Goal: Task Accomplishment & Management: Manage account settings

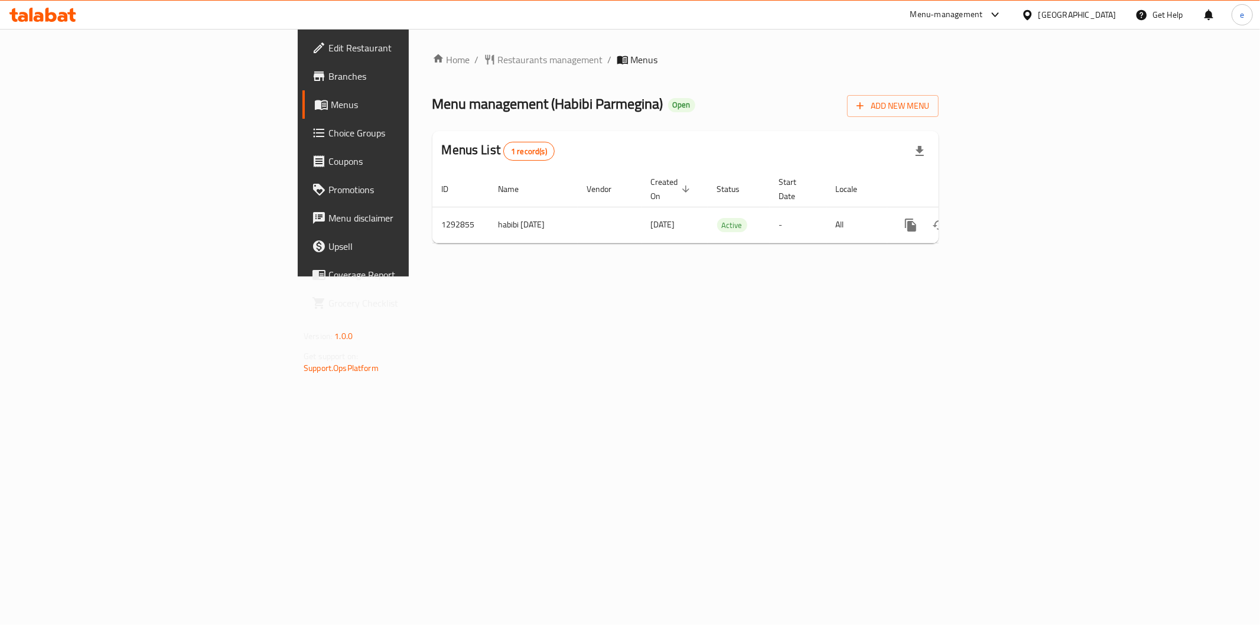
click at [328, 72] on span "Branches" at bounding box center [413, 76] width 170 height 14
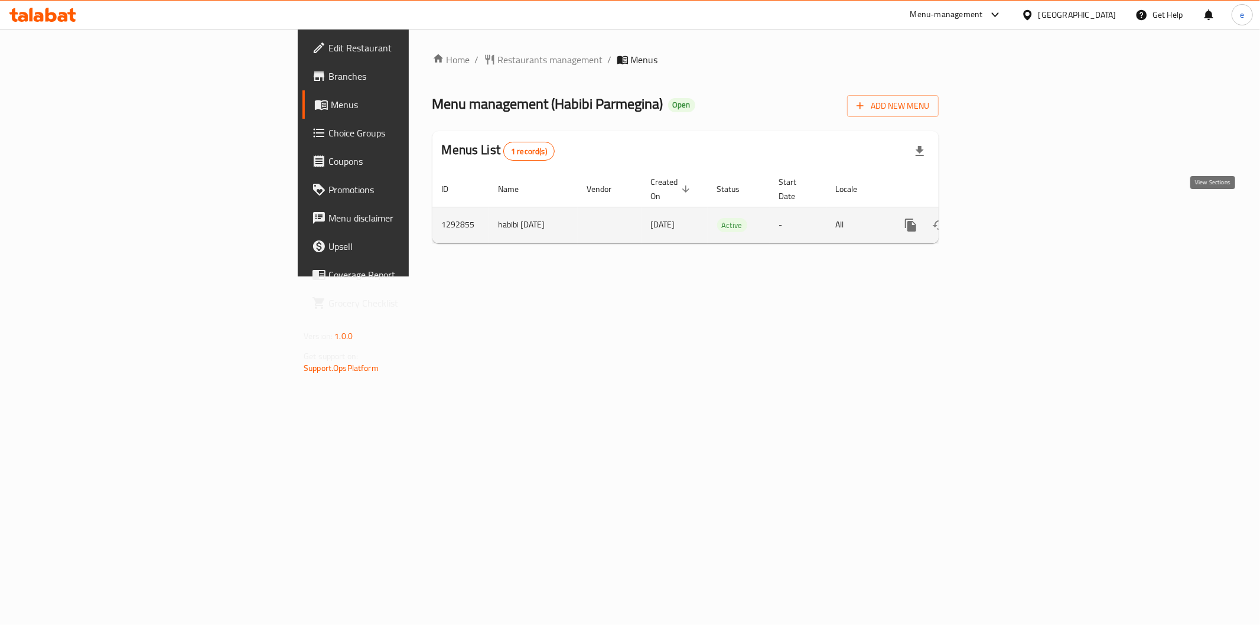
click at [1001, 220] on icon "enhanced table" at bounding box center [995, 225] width 11 height 11
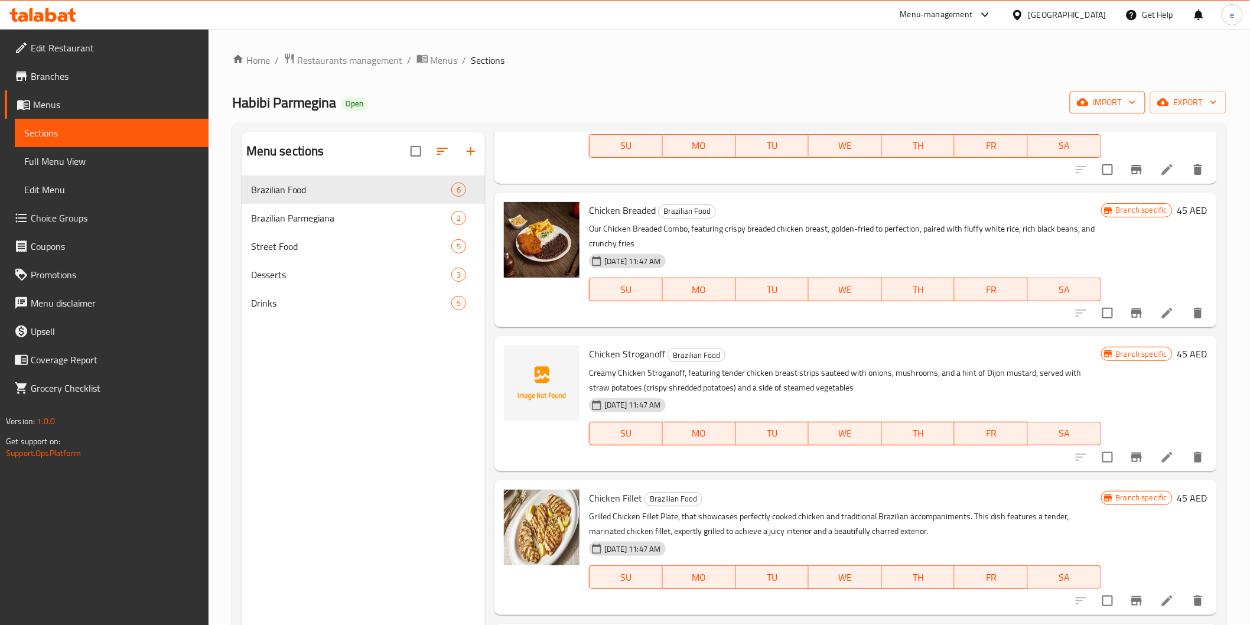
click at [1118, 99] on span "import" at bounding box center [1107, 102] width 57 height 15
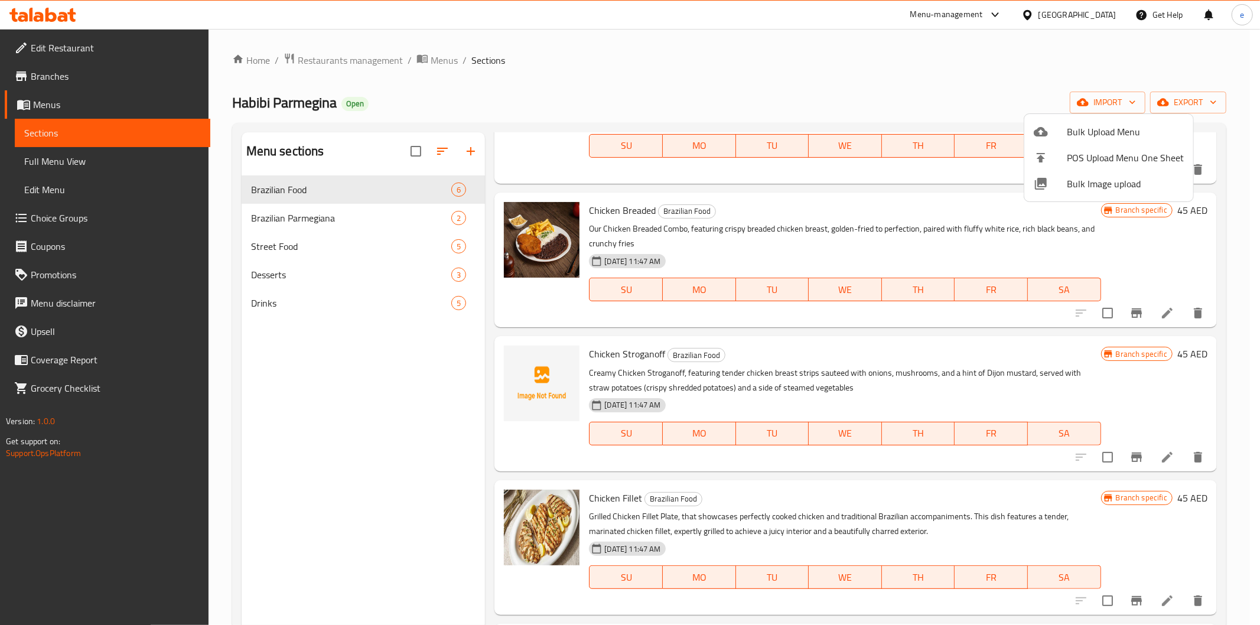
click at [1203, 93] on div at bounding box center [630, 312] width 1260 height 625
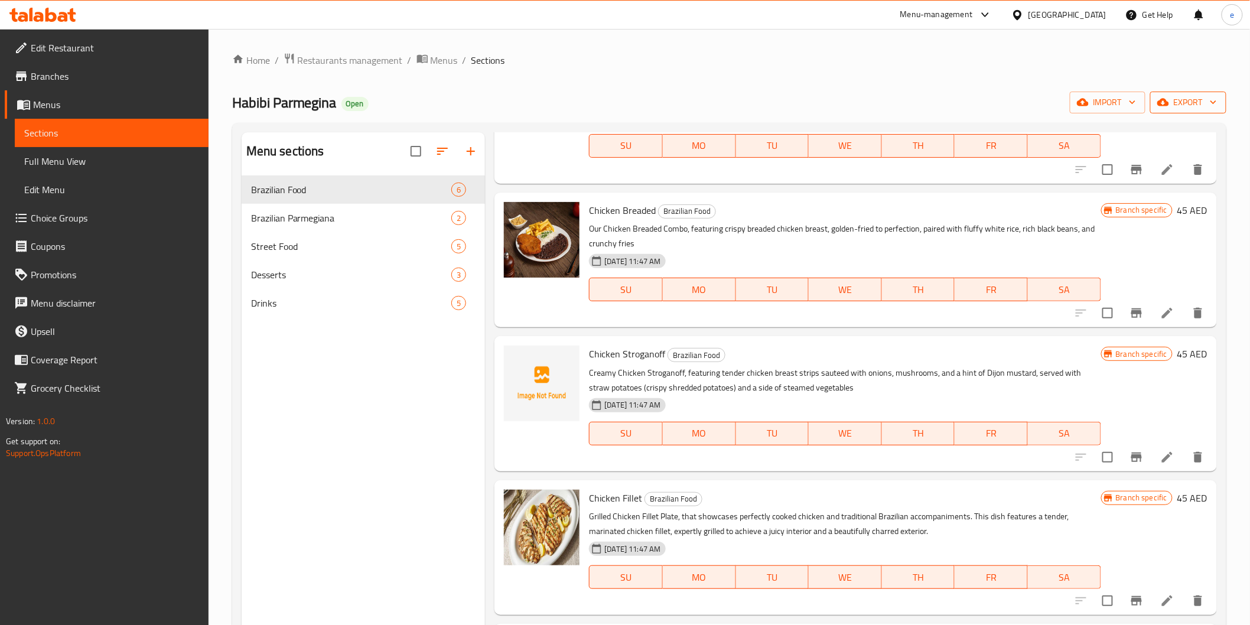
click at [1208, 100] on icon "button" at bounding box center [1213, 102] width 12 height 12
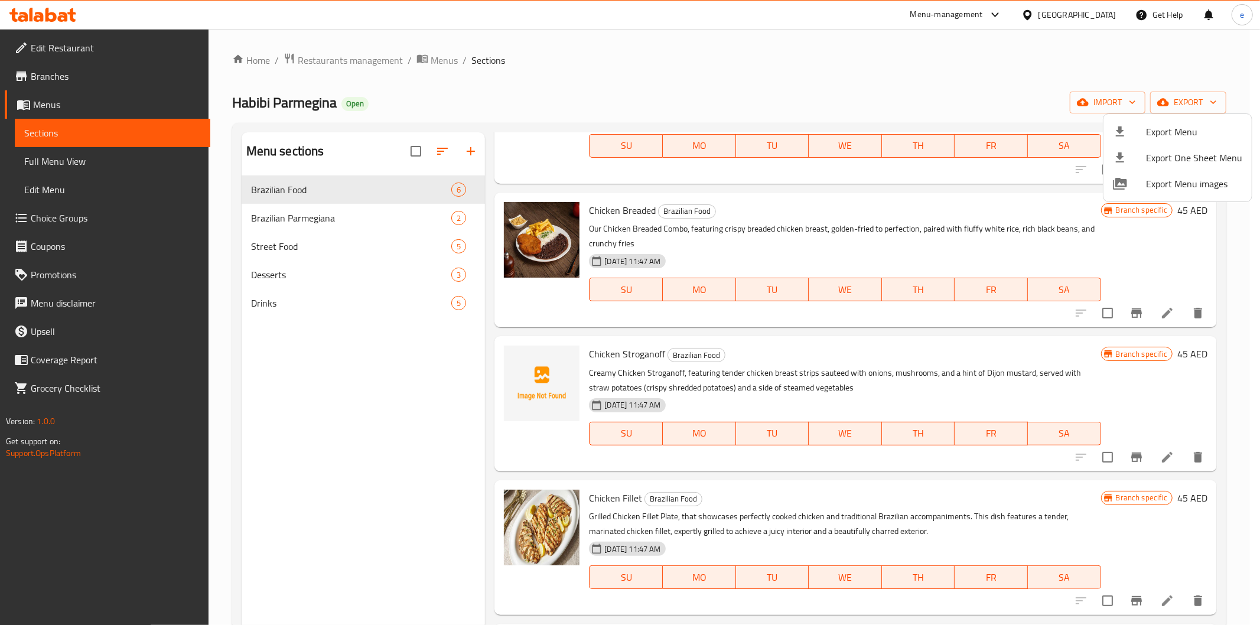
click at [869, 66] on div at bounding box center [630, 312] width 1260 height 625
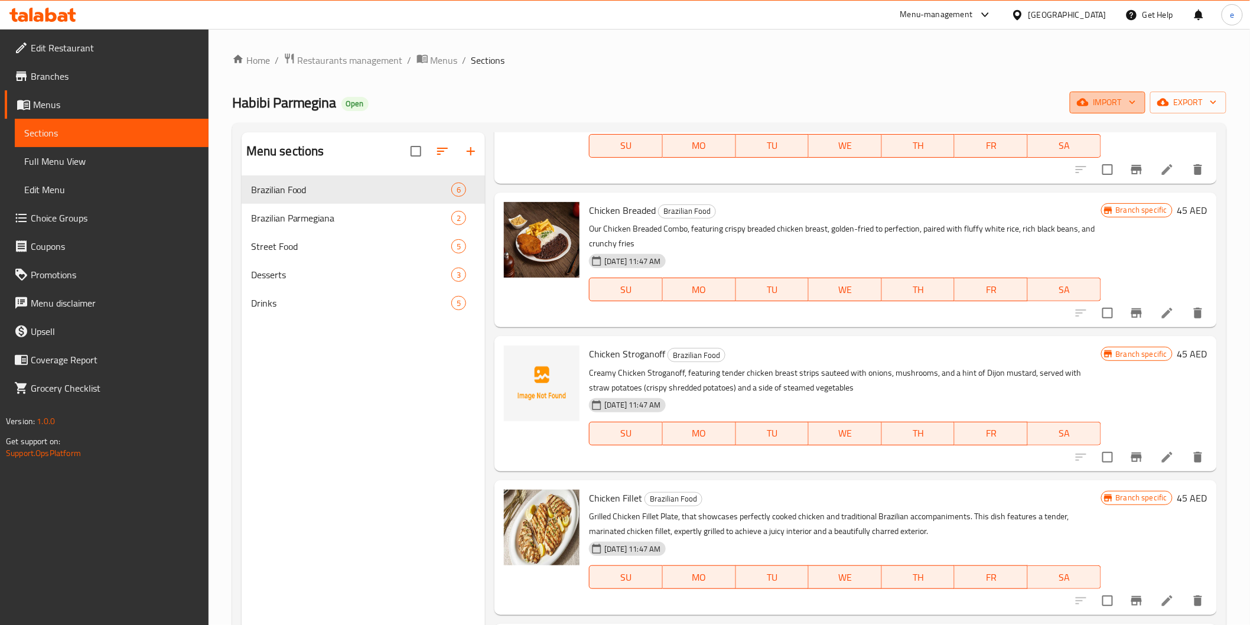
click at [1121, 103] on span "import" at bounding box center [1107, 102] width 57 height 15
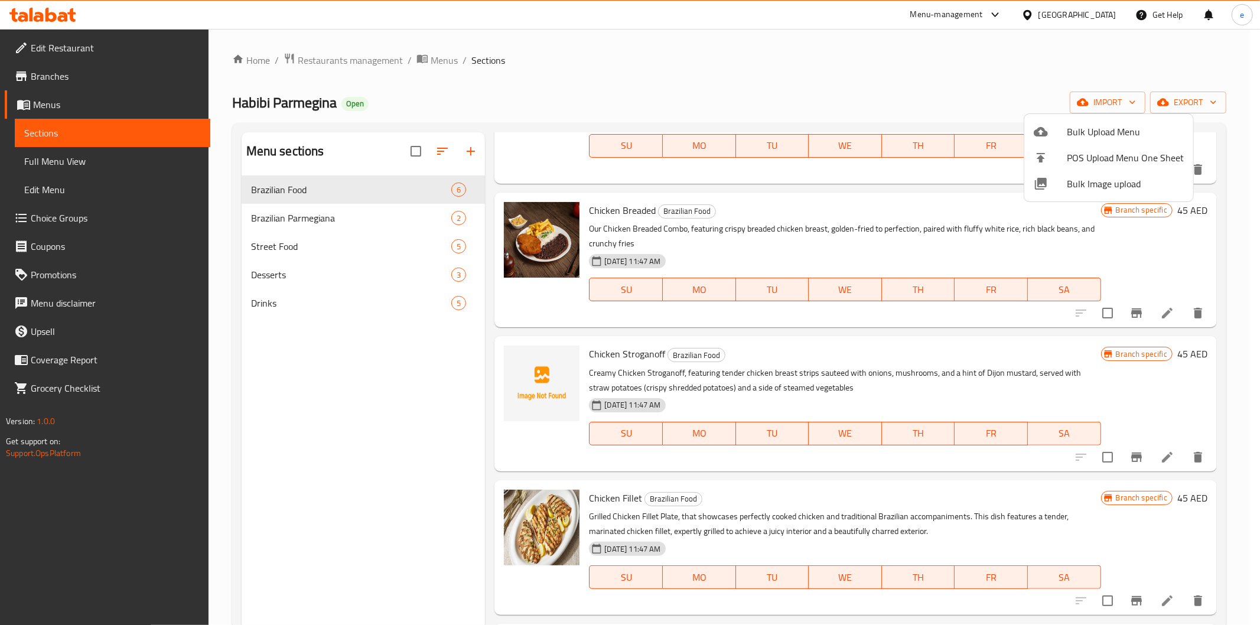
click at [1013, 83] on div at bounding box center [630, 312] width 1260 height 625
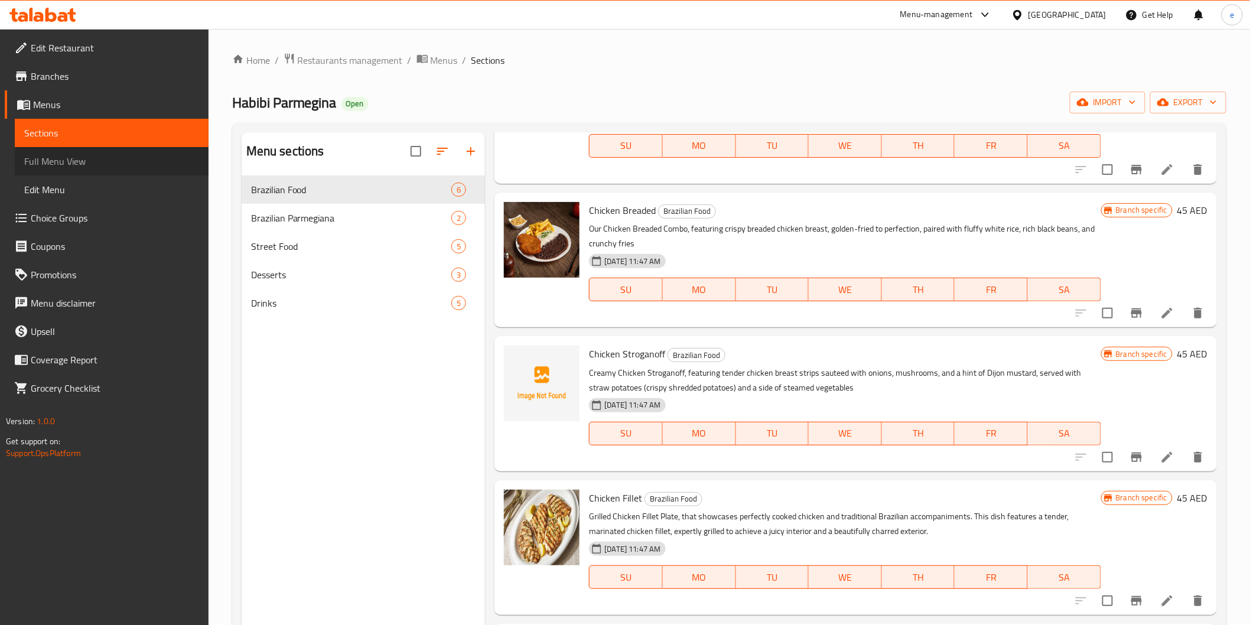
click at [76, 161] on span "Full Menu View" at bounding box center [111, 161] width 175 height 14
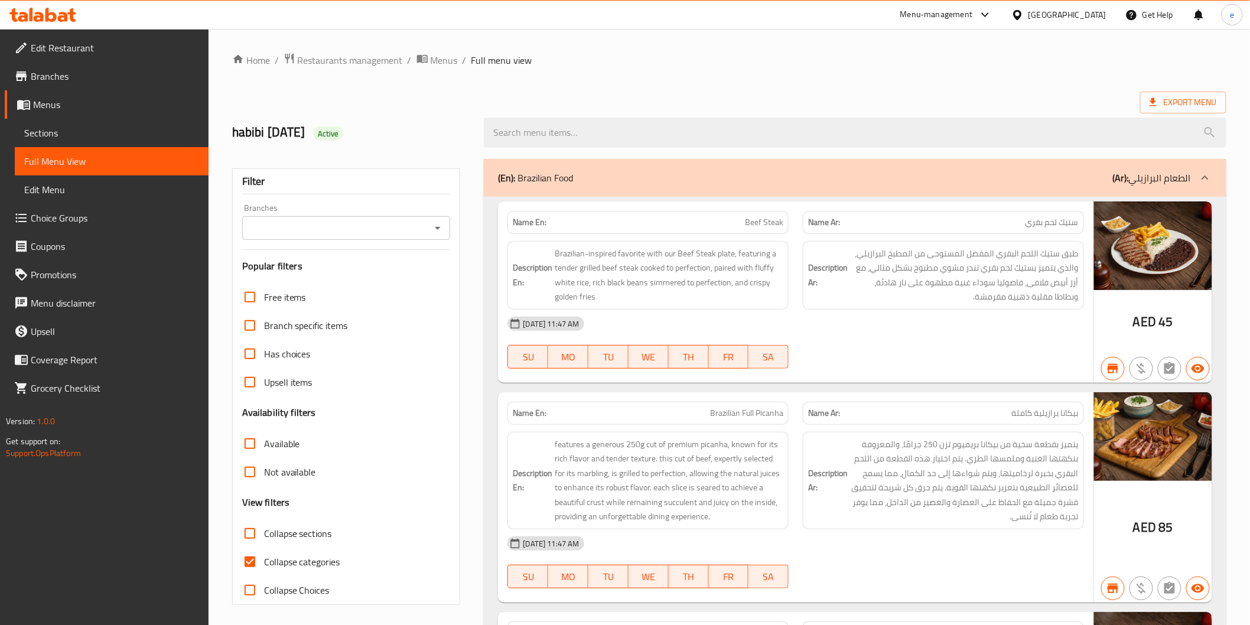
click at [74, 135] on span "Sections" at bounding box center [111, 133] width 175 height 14
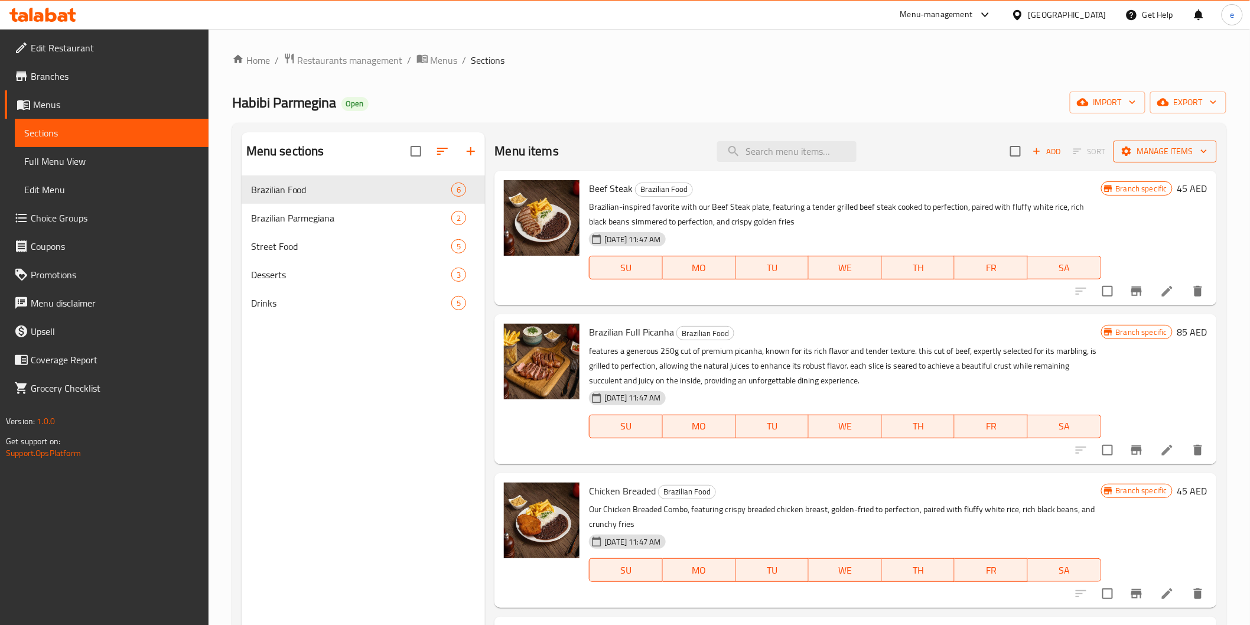
click at [1187, 157] on span "Manage items" at bounding box center [1165, 151] width 84 height 15
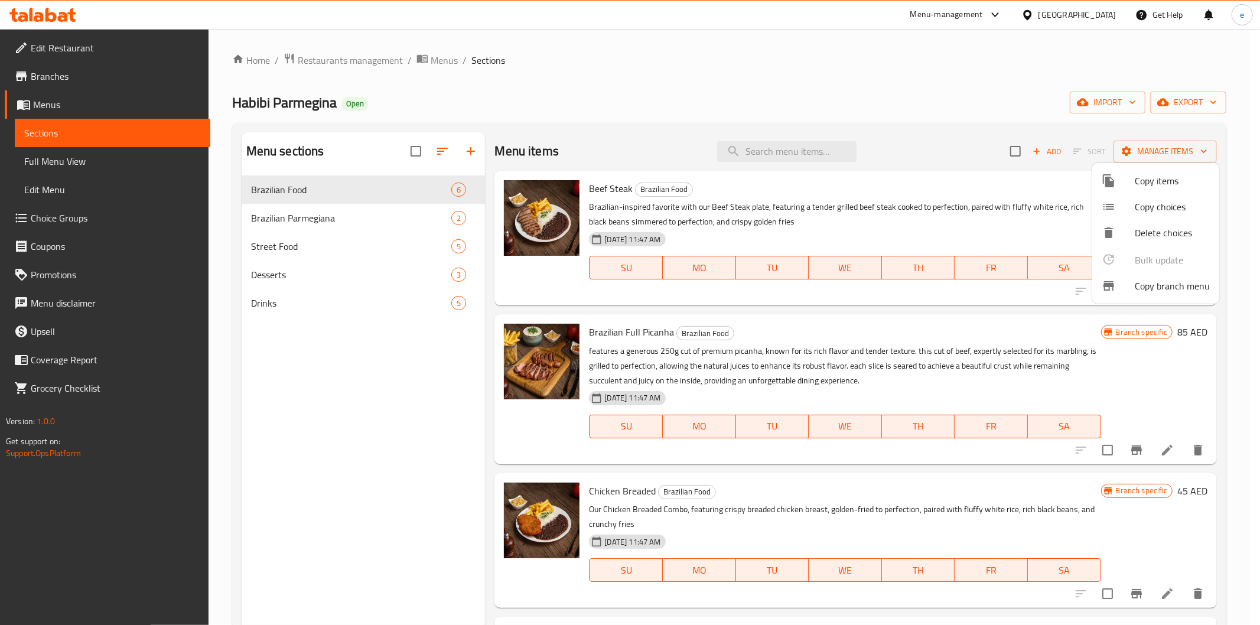
click at [1167, 289] on span "Copy branch menu" at bounding box center [1171, 286] width 75 height 14
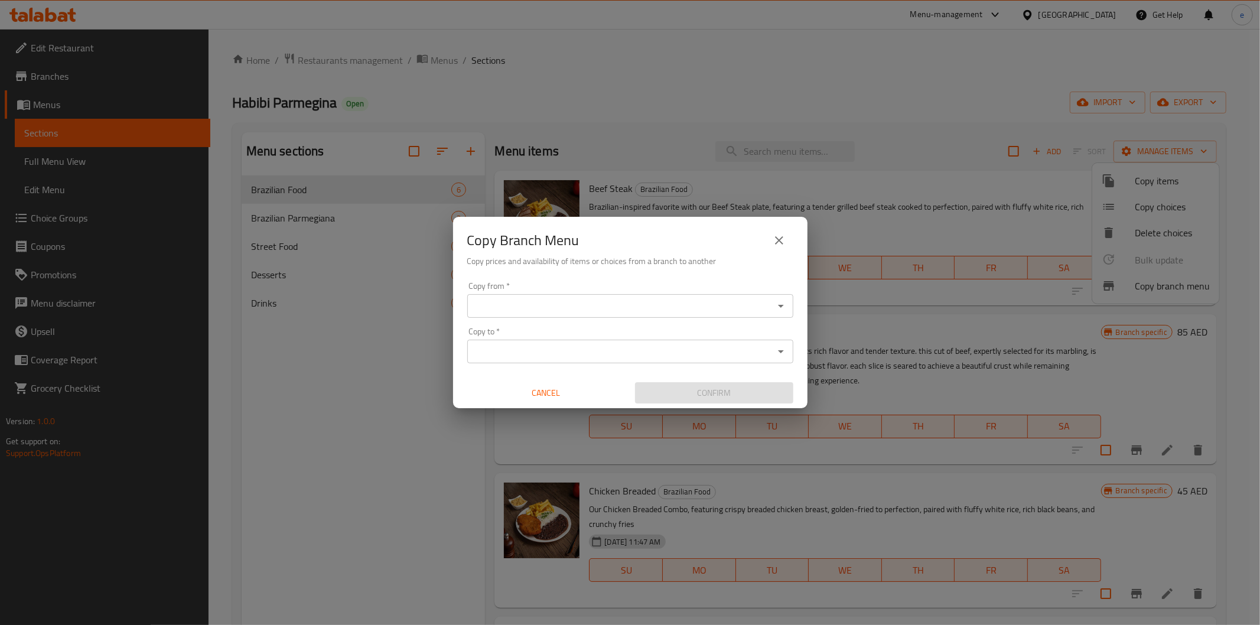
click at [782, 308] on icon "Open" at bounding box center [781, 306] width 14 height 14
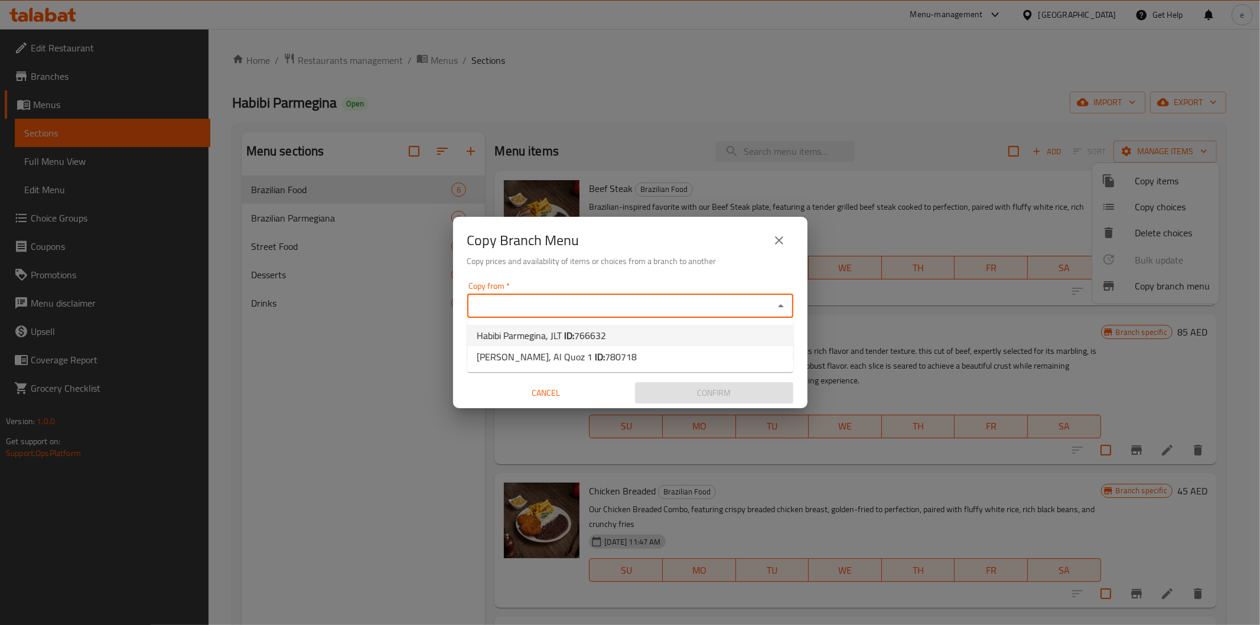
click at [575, 328] on span "766632" at bounding box center [590, 336] width 32 height 18
type input "Habibi Parmegina, JLT"
click at [775, 351] on icon "Open" at bounding box center [781, 351] width 14 height 14
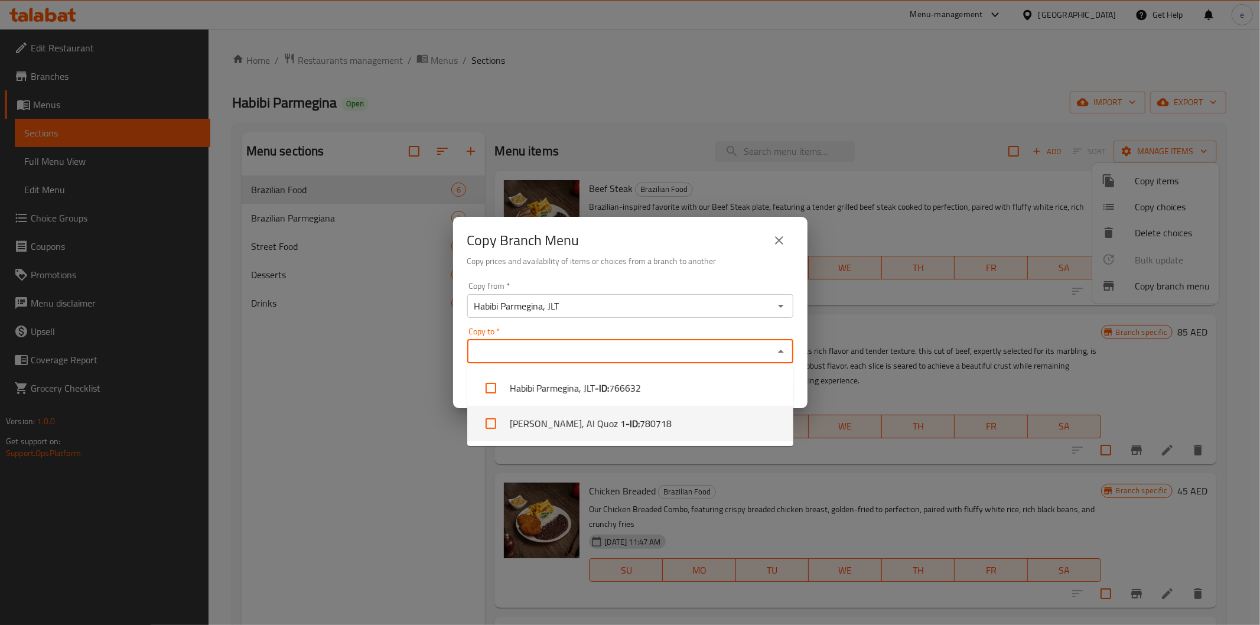
click at [661, 423] on span "780718" at bounding box center [656, 423] width 32 height 14
checkbox input "true"
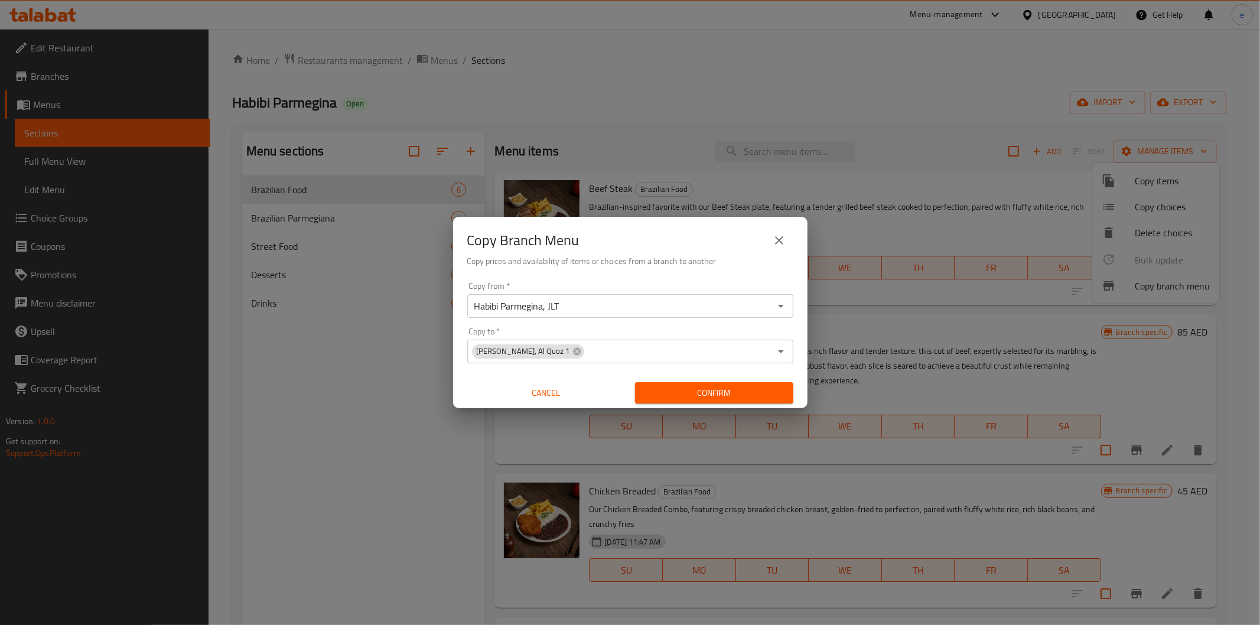
click at [719, 270] on div "Copy Branch Menu Copy prices and availability of items or choices from a branch…" at bounding box center [630, 247] width 354 height 60
click at [683, 396] on span "Confirm" at bounding box center [713, 393] width 139 height 15
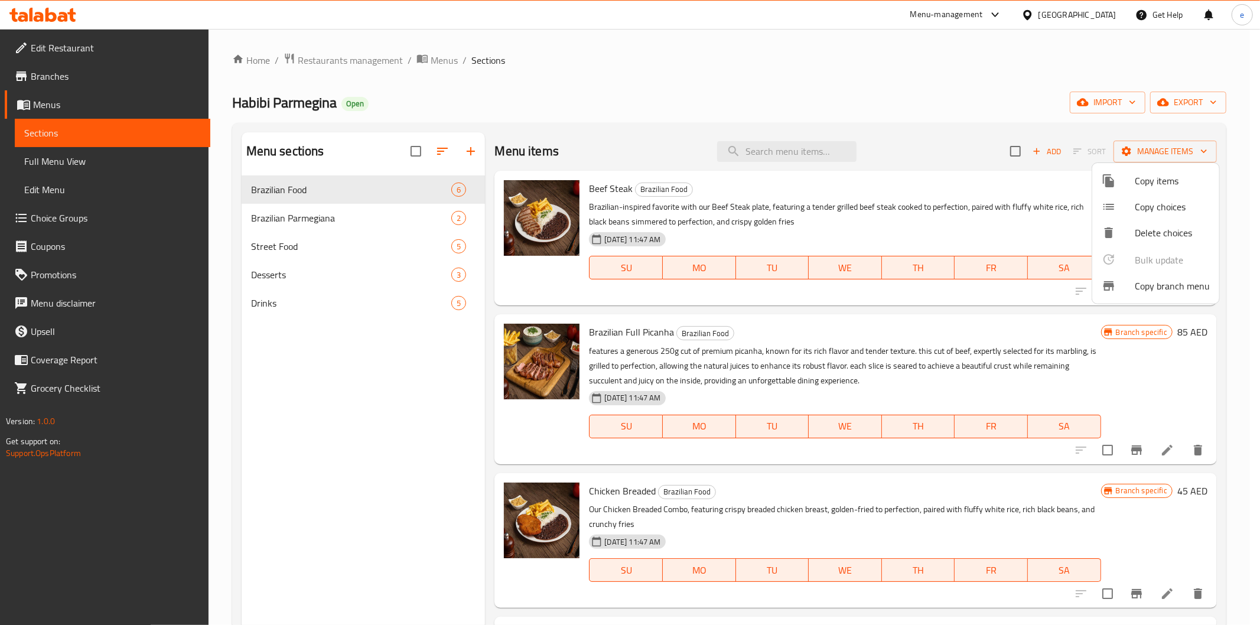
click at [853, 81] on div at bounding box center [630, 312] width 1260 height 625
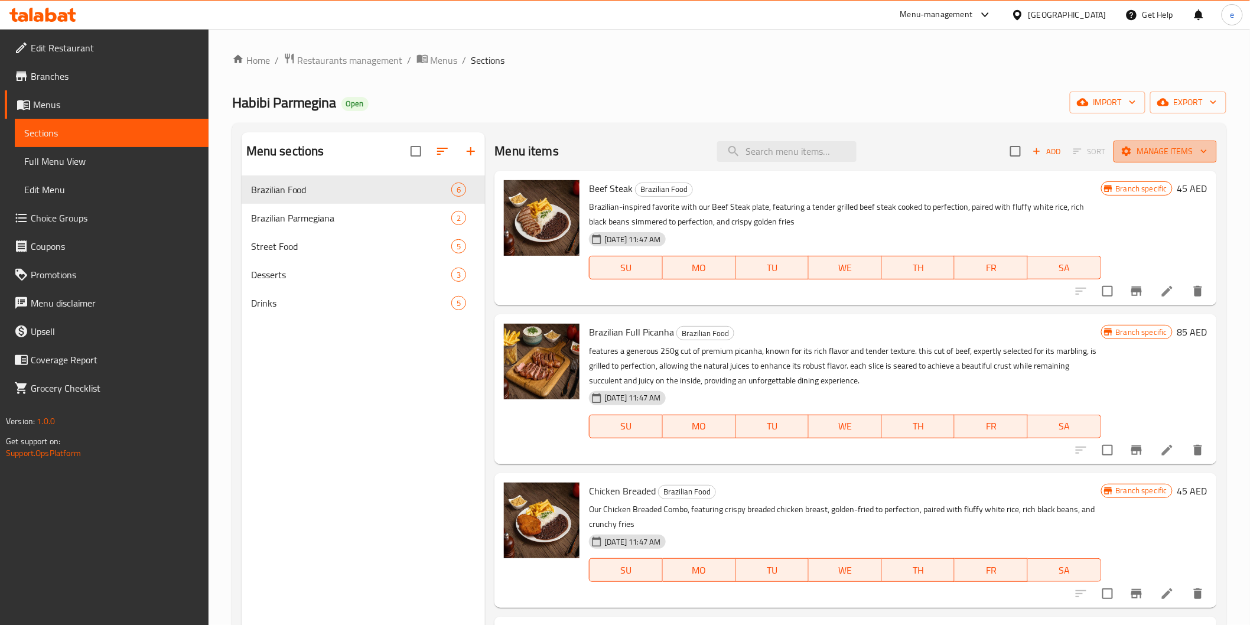
click at [1143, 145] on span "Manage items" at bounding box center [1165, 151] width 84 height 15
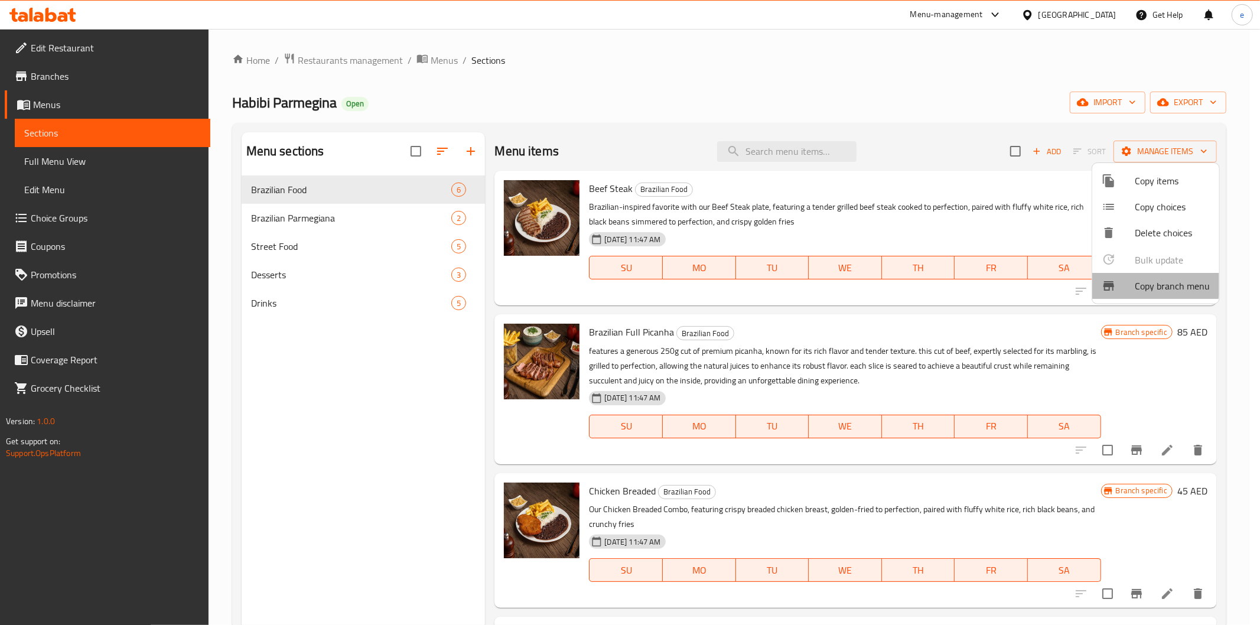
click at [1136, 282] on span "Copy branch menu" at bounding box center [1171, 286] width 75 height 14
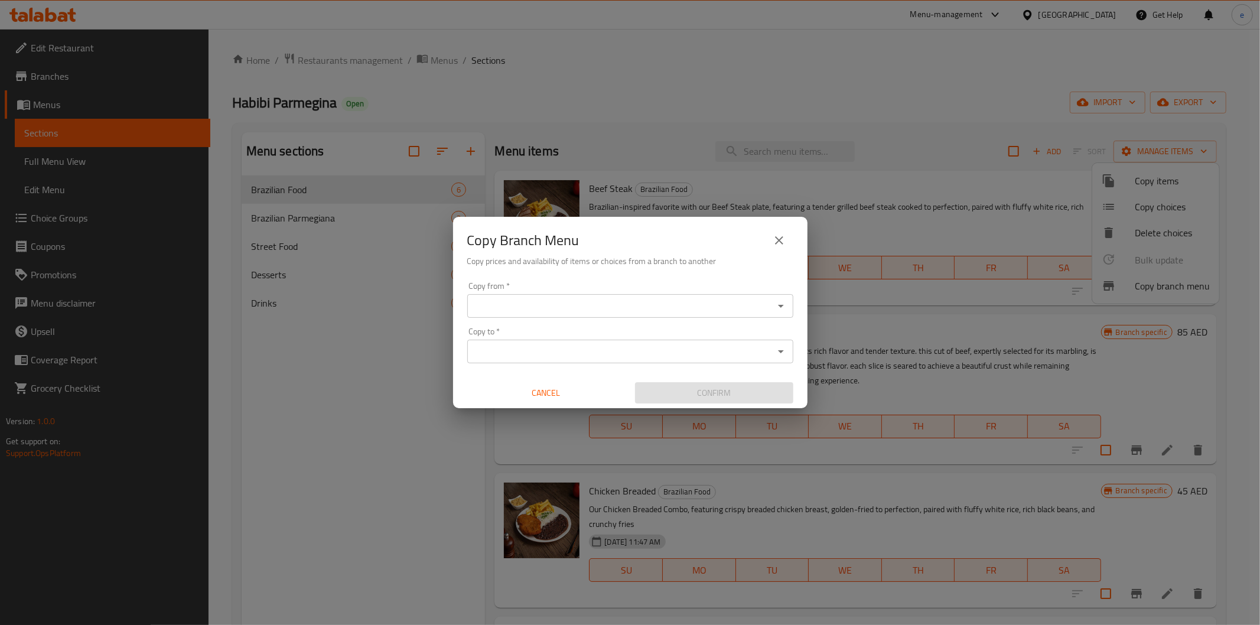
click at [780, 234] on icon "close" at bounding box center [779, 240] width 14 height 14
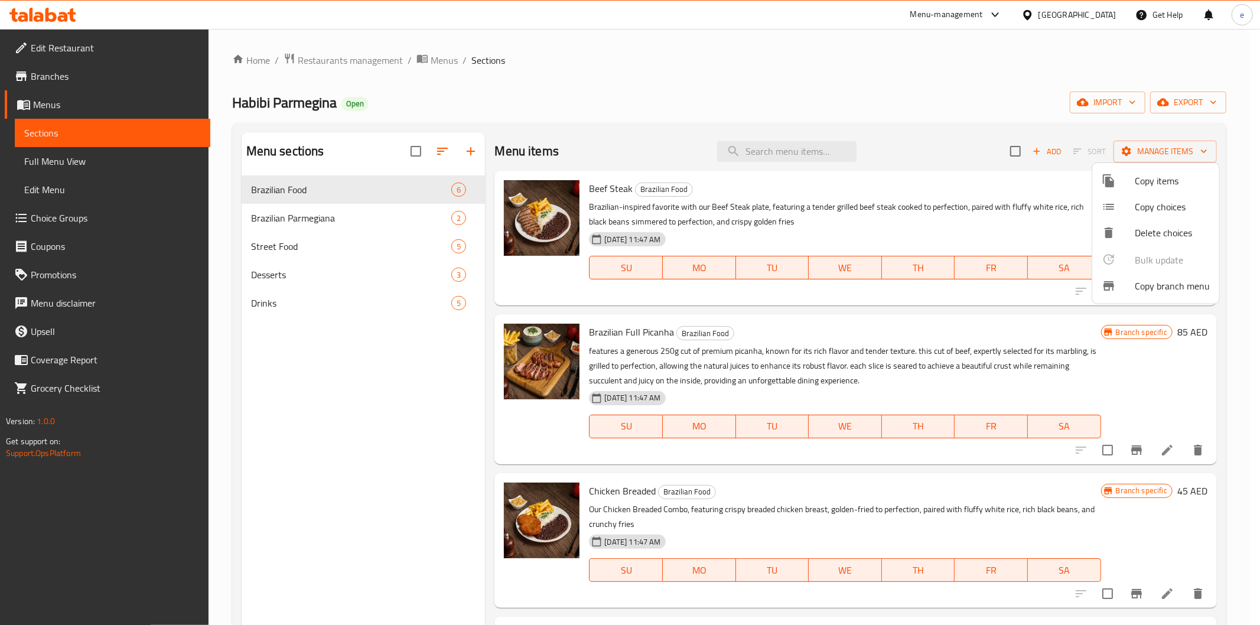
click at [67, 67] on div at bounding box center [630, 312] width 1260 height 625
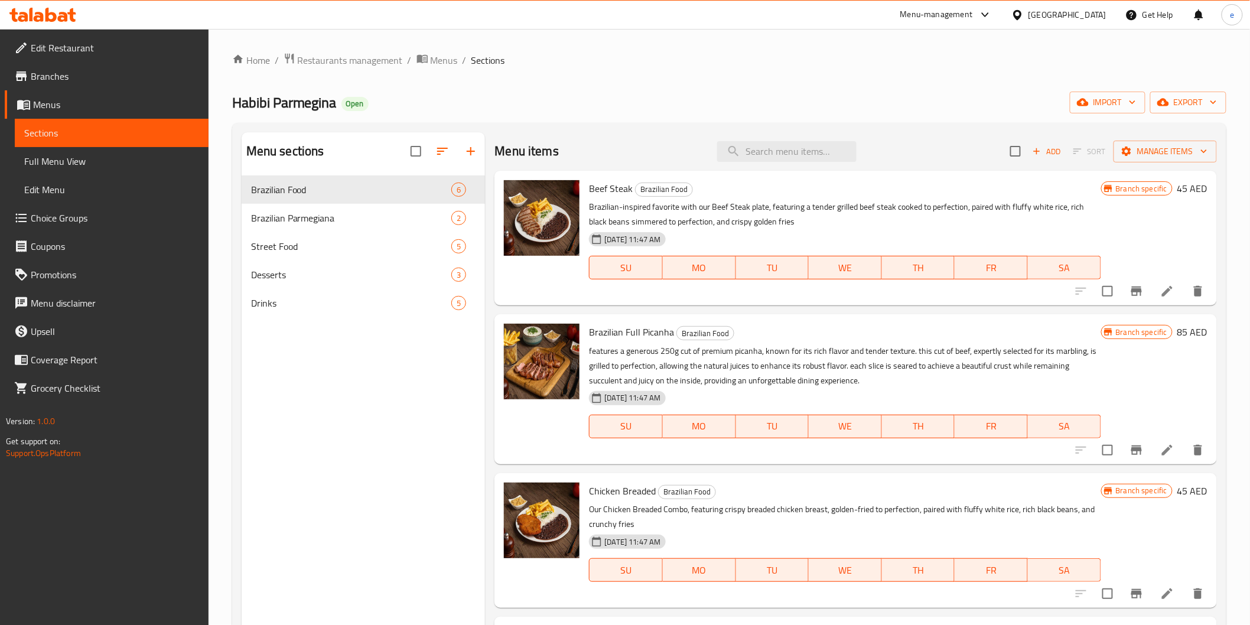
click at [67, 69] on span "Branches" at bounding box center [115, 76] width 168 height 14
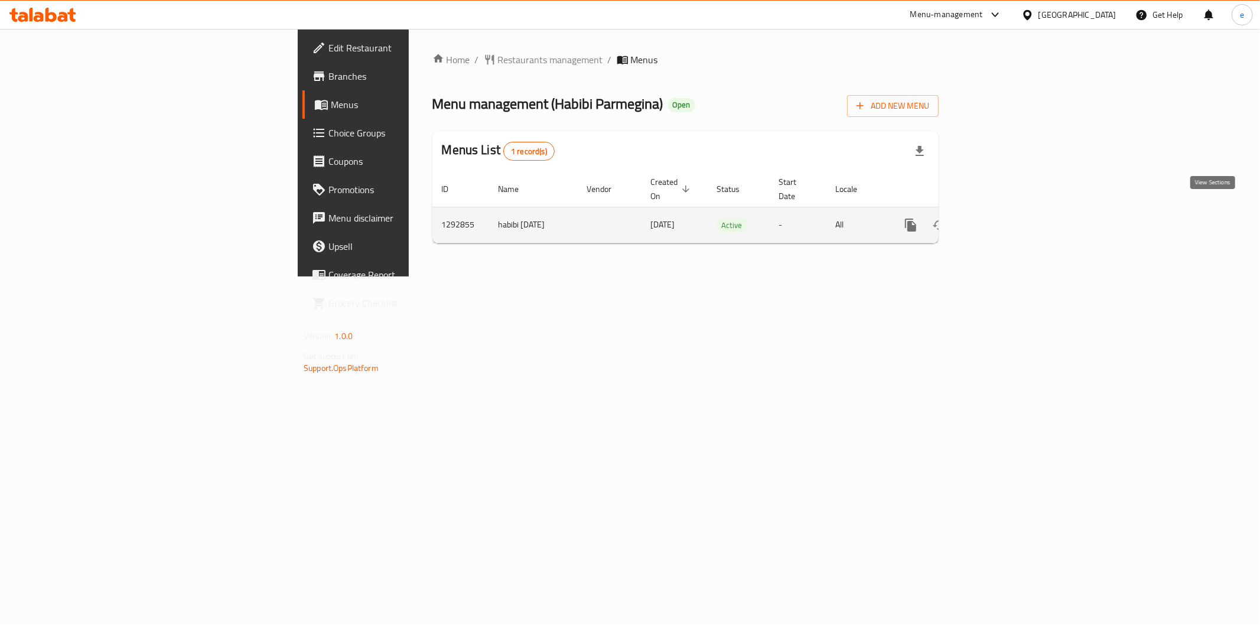
click at [1003, 218] on icon "enhanced table" at bounding box center [996, 225] width 14 height 14
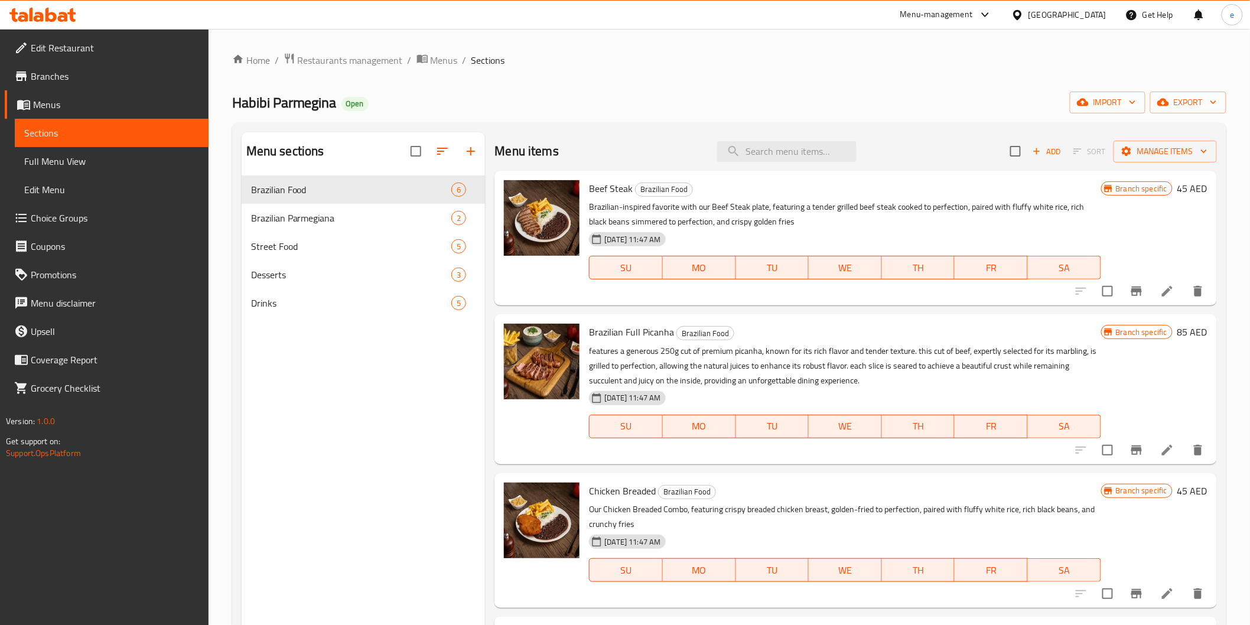
click at [103, 158] on span "Full Menu View" at bounding box center [111, 161] width 175 height 14
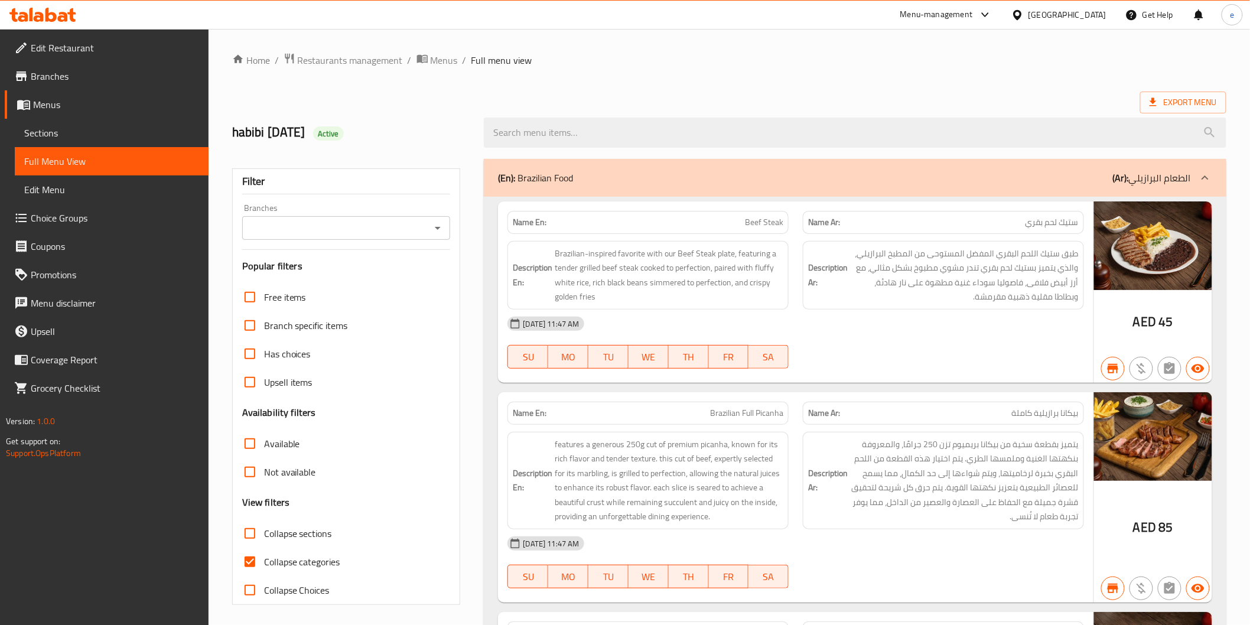
click at [289, 570] on label "Collapse categories" at bounding box center [288, 561] width 105 height 28
click at [264, 570] on input "Collapse categories" at bounding box center [250, 561] width 28 height 28
checkbox input "false"
click at [278, 527] on span "Collapse sections" at bounding box center [298, 533] width 68 height 14
click at [264, 527] on input "Collapse sections" at bounding box center [250, 533] width 28 height 28
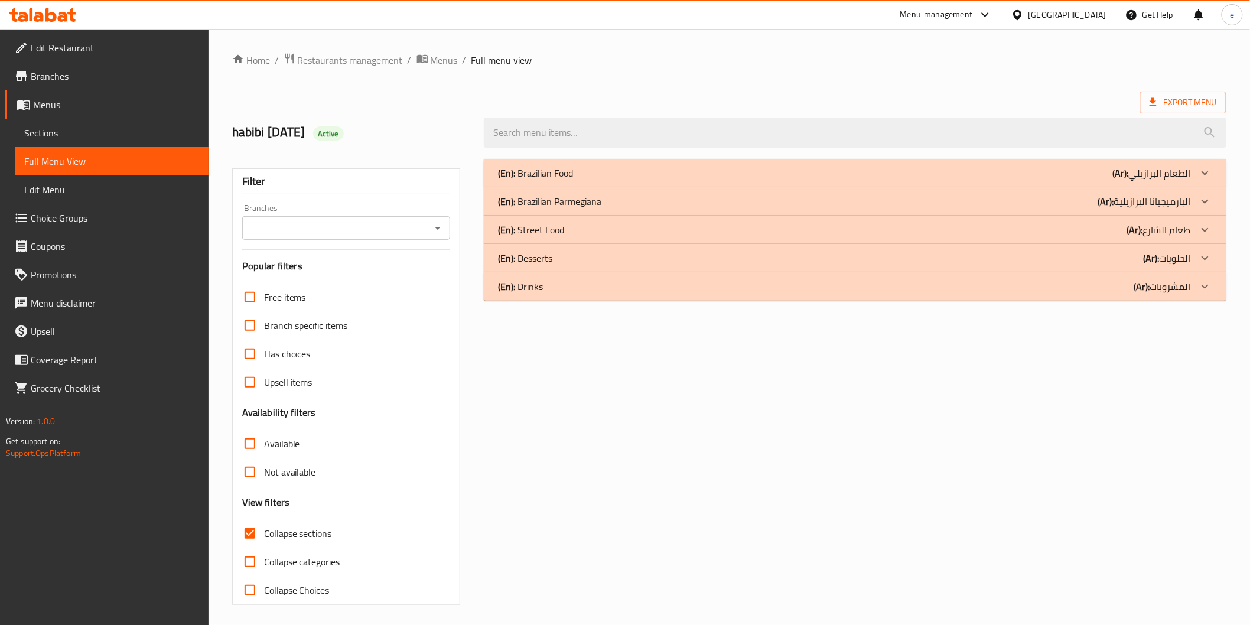
click at [286, 527] on span "Collapse sections" at bounding box center [298, 533] width 68 height 14
click at [264, 527] on input "Collapse sections" at bounding box center [250, 533] width 28 height 28
checkbox input "false"
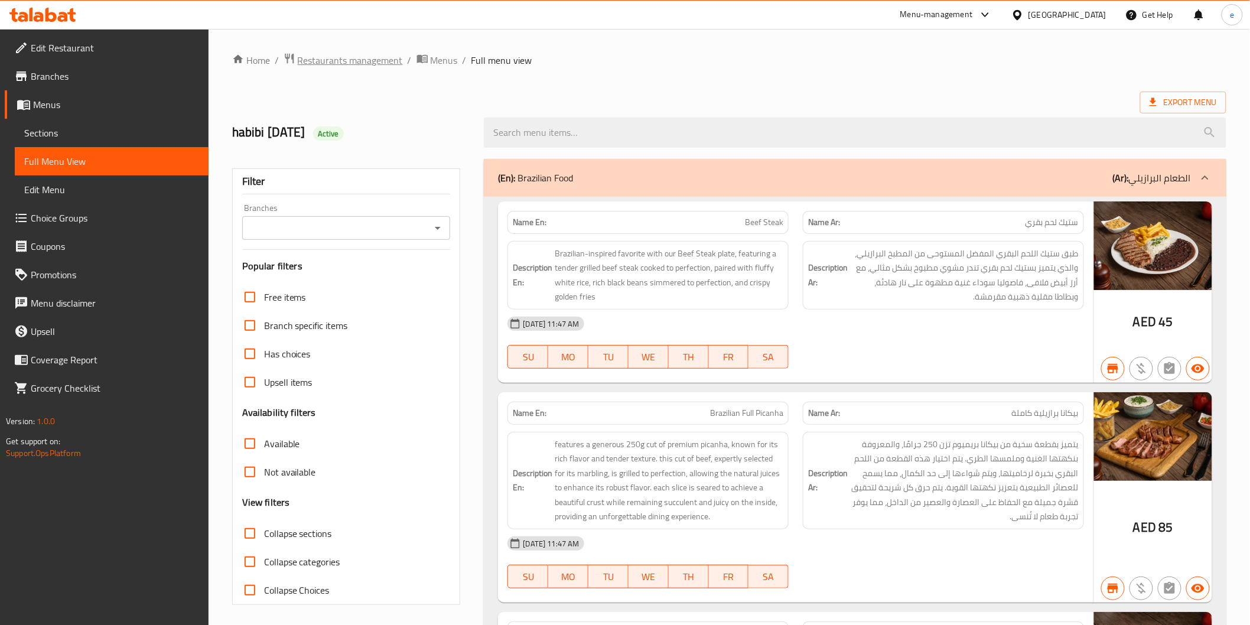
click at [349, 57] on span "Restaurants management" at bounding box center [350, 60] width 105 height 14
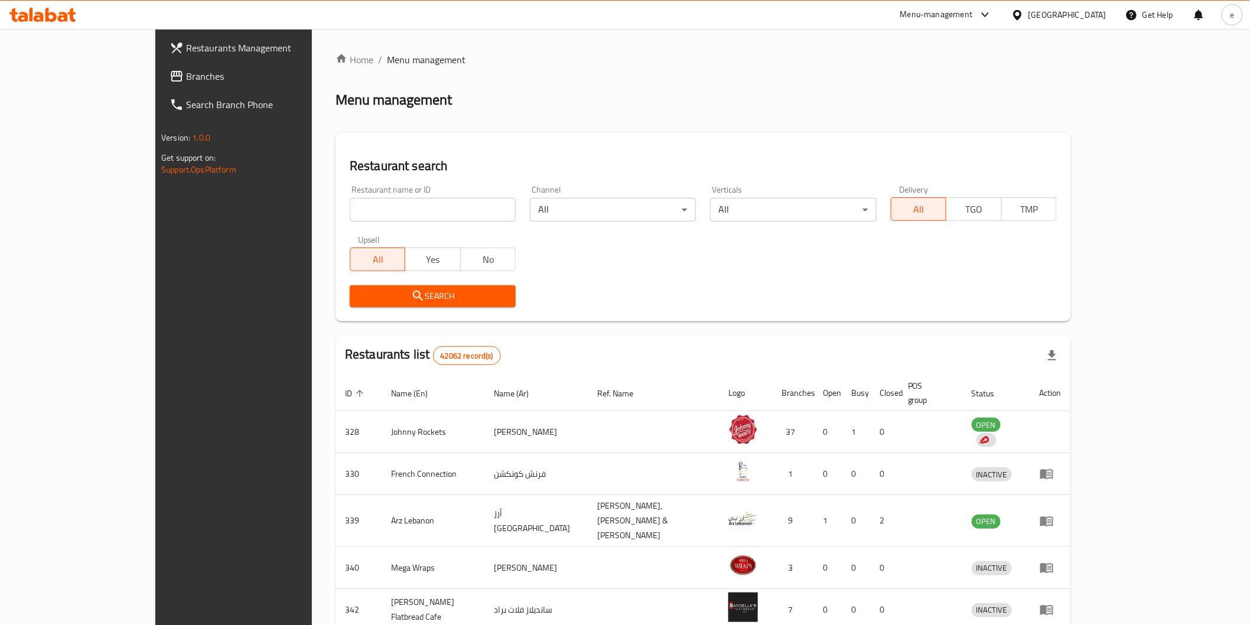
click at [169, 80] on span at bounding box center [177, 76] width 17 height 14
